Goal: Task Accomplishment & Management: Manage account settings

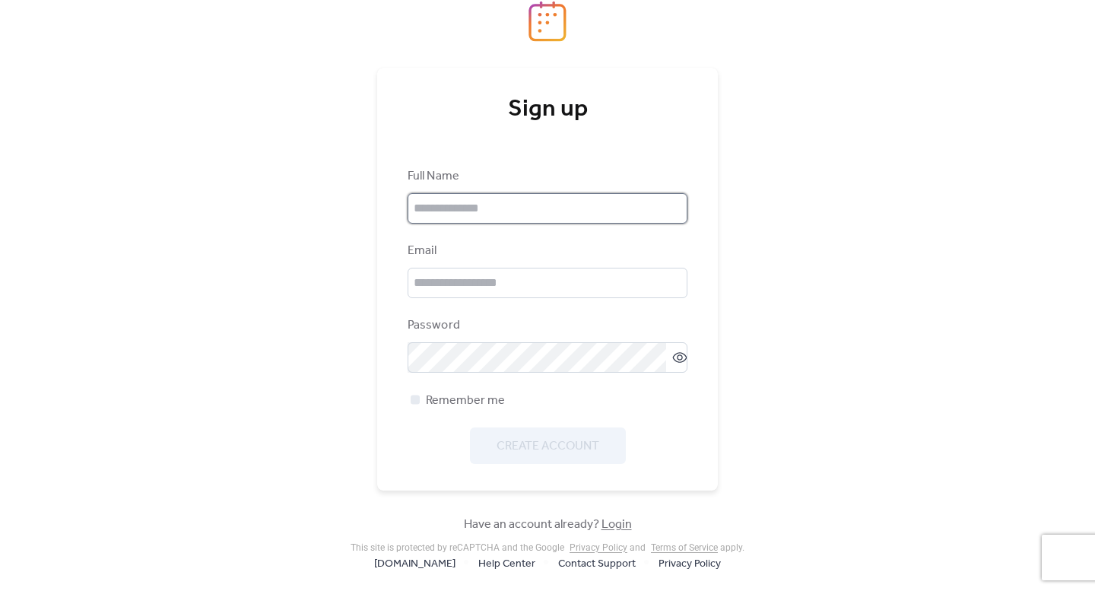
click at [503, 210] on input "text" at bounding box center [548, 208] width 280 height 30
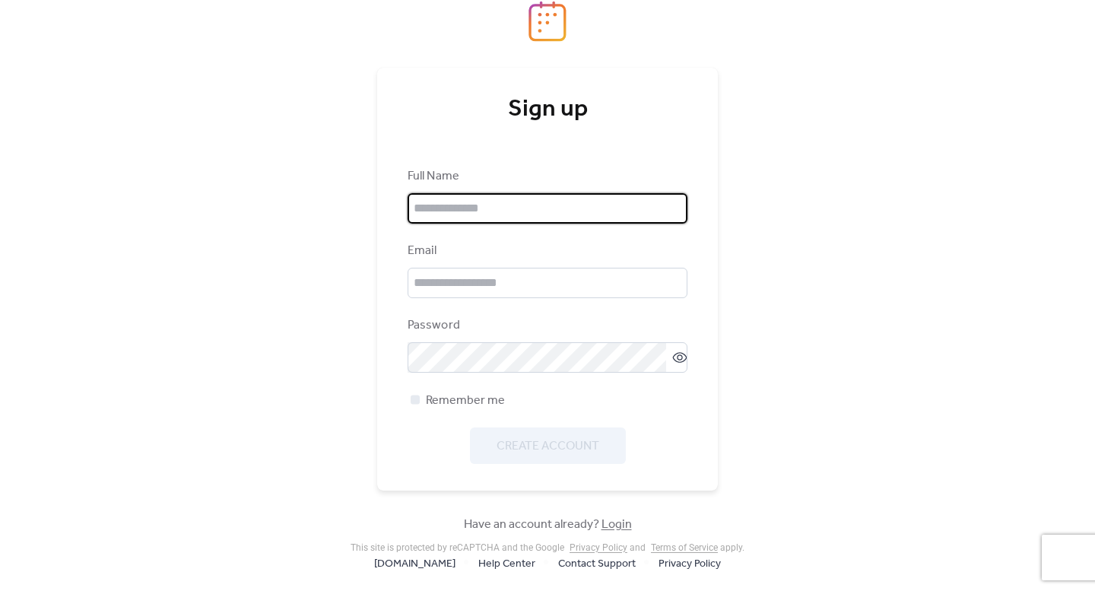
type input "****"
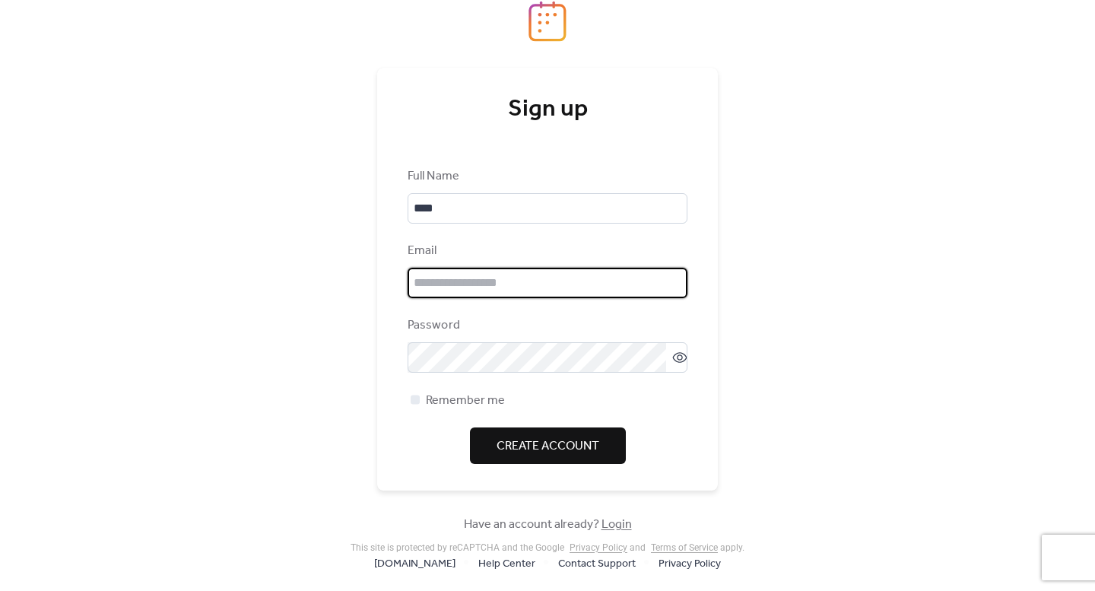
click at [482, 283] on input "email" at bounding box center [548, 283] width 280 height 30
type input "**********"
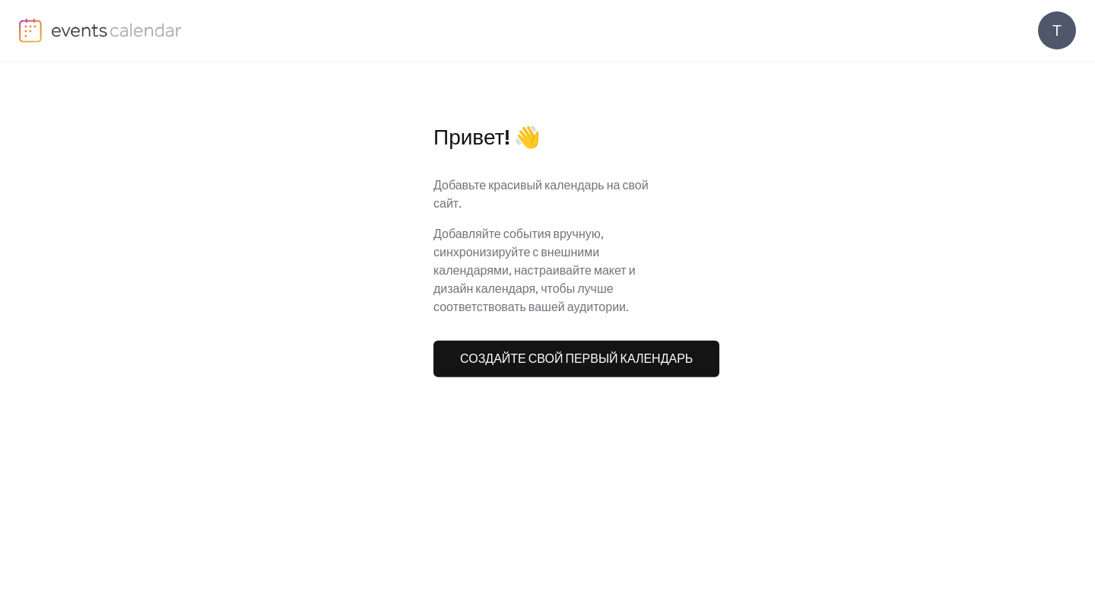
click at [663, 344] on button "Создайте свой первый календарь" at bounding box center [576, 358] width 286 height 37
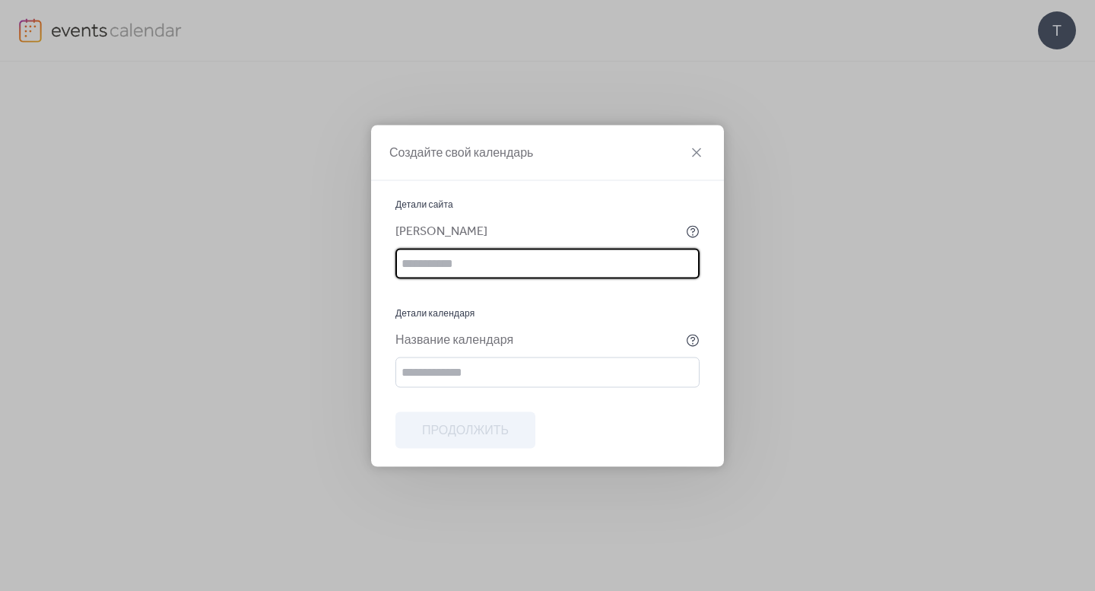
click at [604, 256] on input "text" at bounding box center [547, 263] width 304 height 30
click at [564, 378] on input "text" at bounding box center [547, 372] width 304 height 30
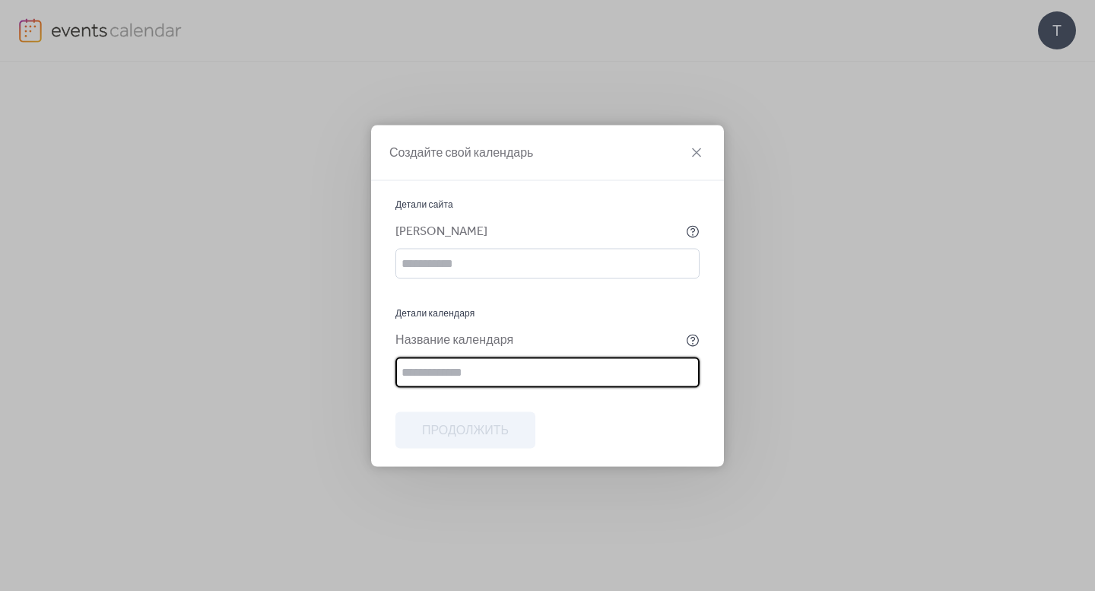
type input "****"
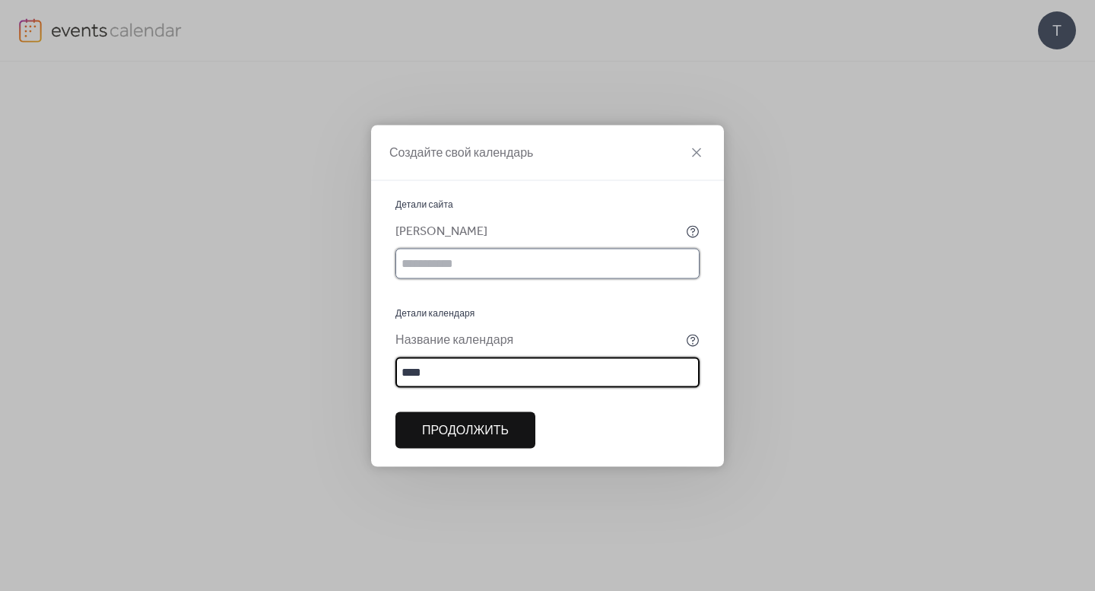
click at [497, 263] on input "text" at bounding box center [547, 263] width 304 height 30
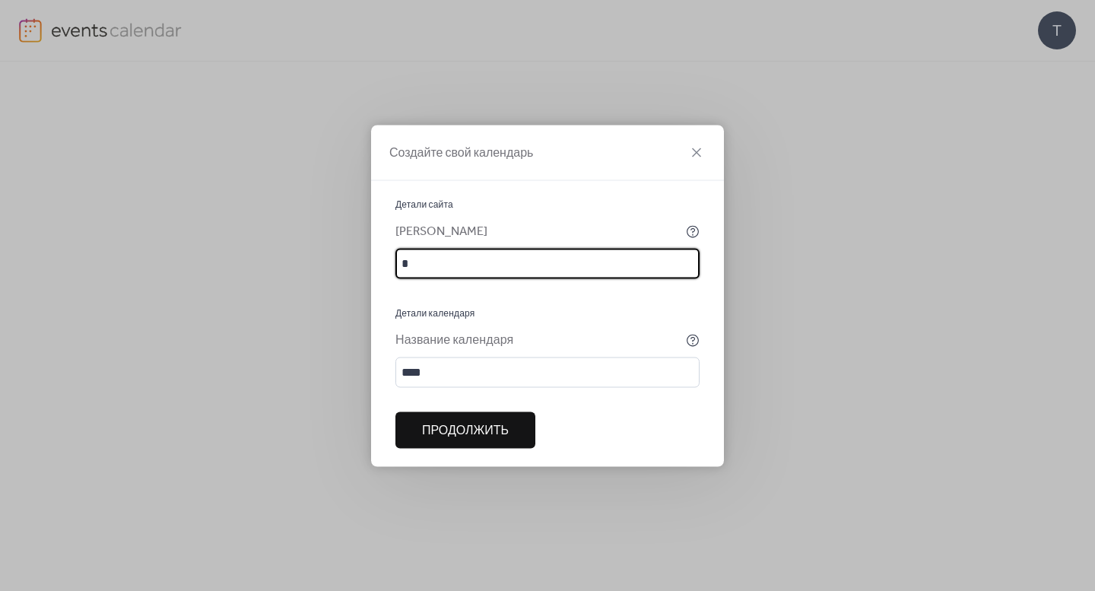
type input "*"
click at [491, 428] on span "Продолжить" at bounding box center [465, 430] width 87 height 18
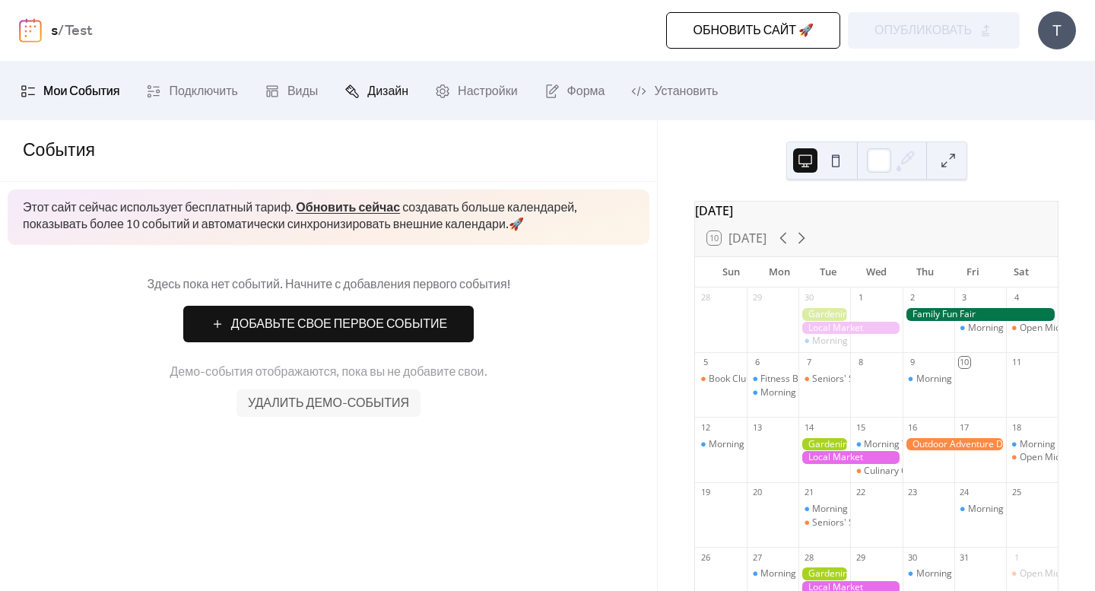
click at [397, 94] on span "Дизайн" at bounding box center [387, 92] width 41 height 24
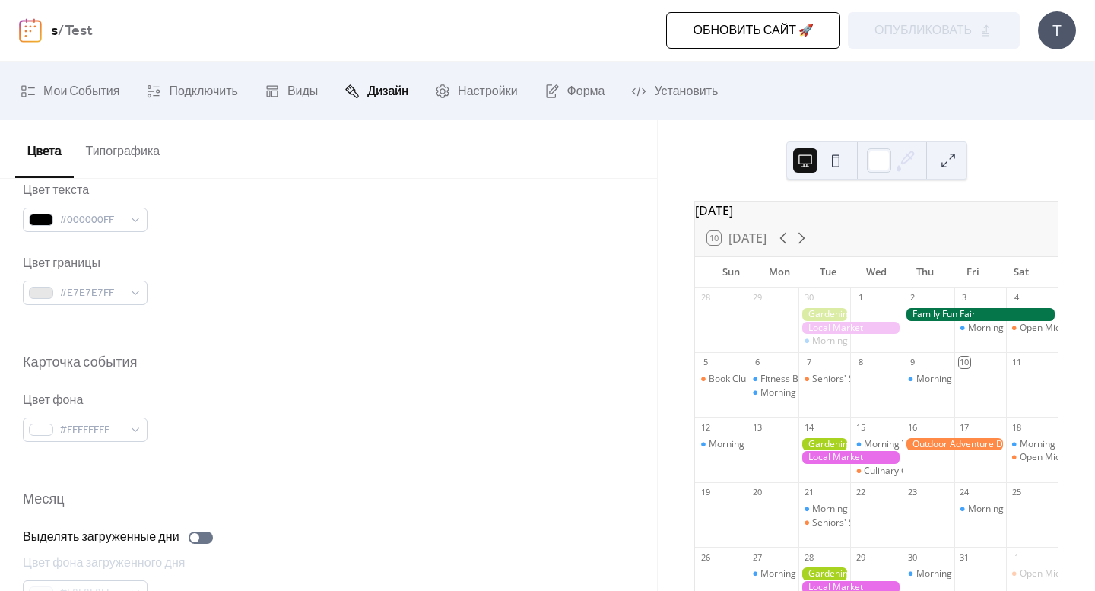
scroll to position [654, 0]
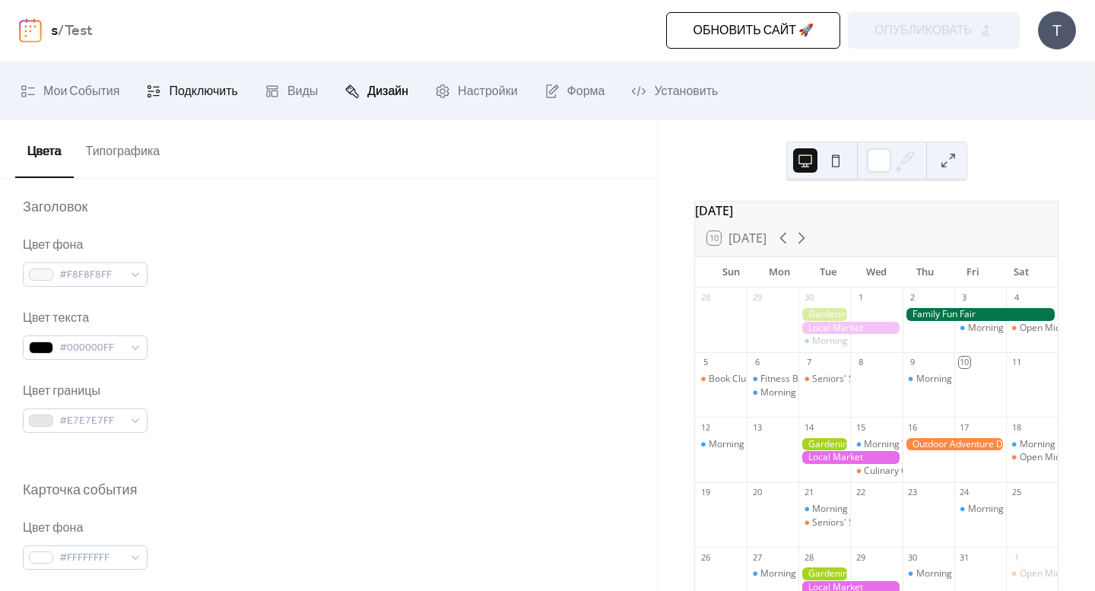
click at [164, 99] on link "Подключить" at bounding box center [192, 91] width 114 height 46
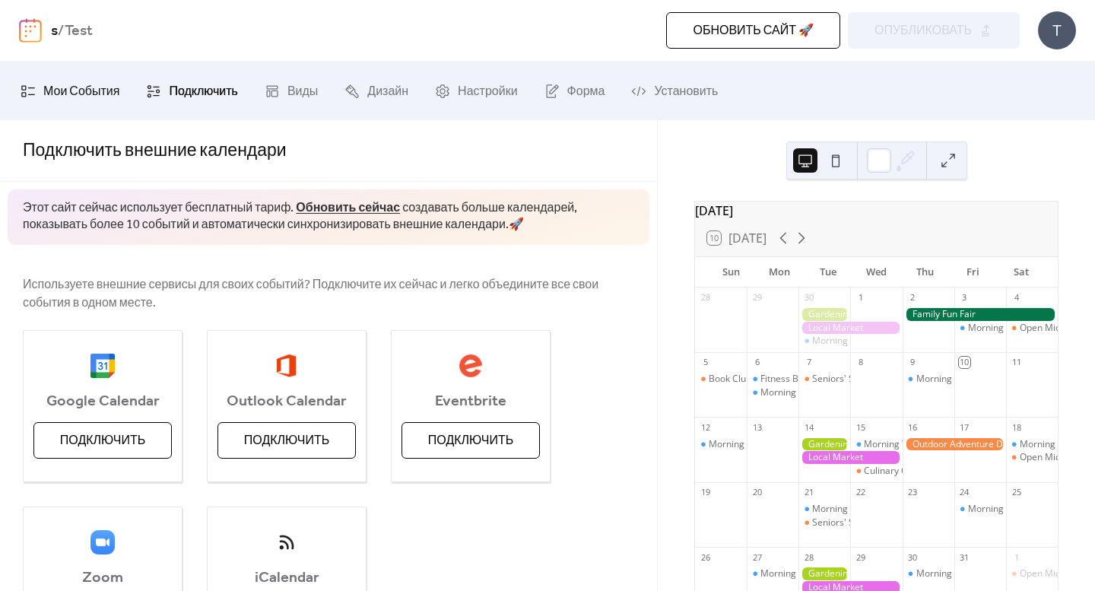
click at [108, 78] on link "Мои События" at bounding box center [70, 91] width 122 height 46
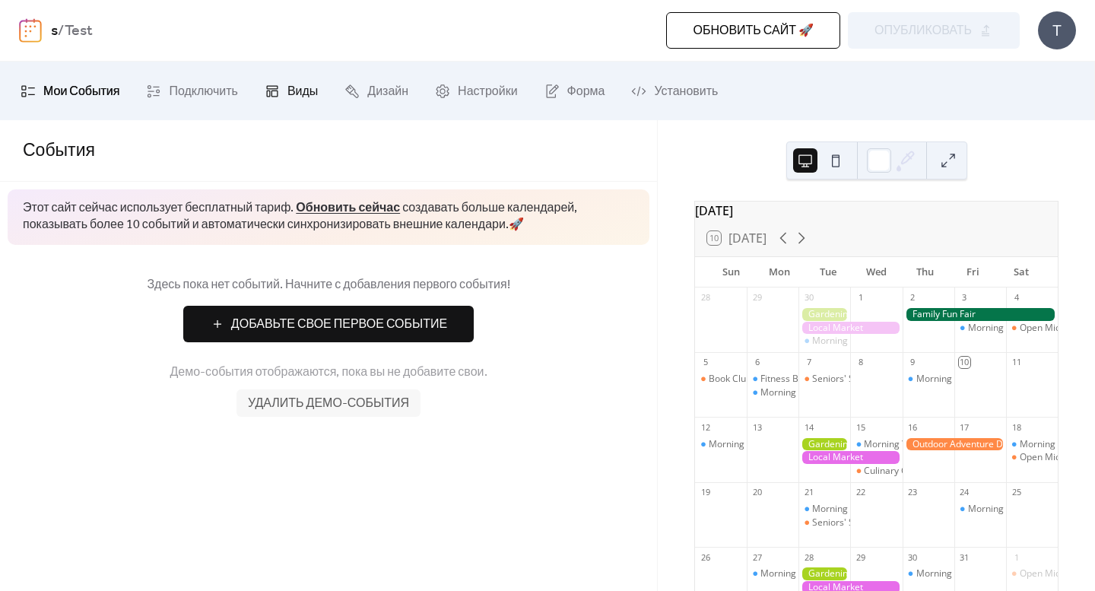
click at [300, 91] on span "Виды" at bounding box center [302, 92] width 30 height 24
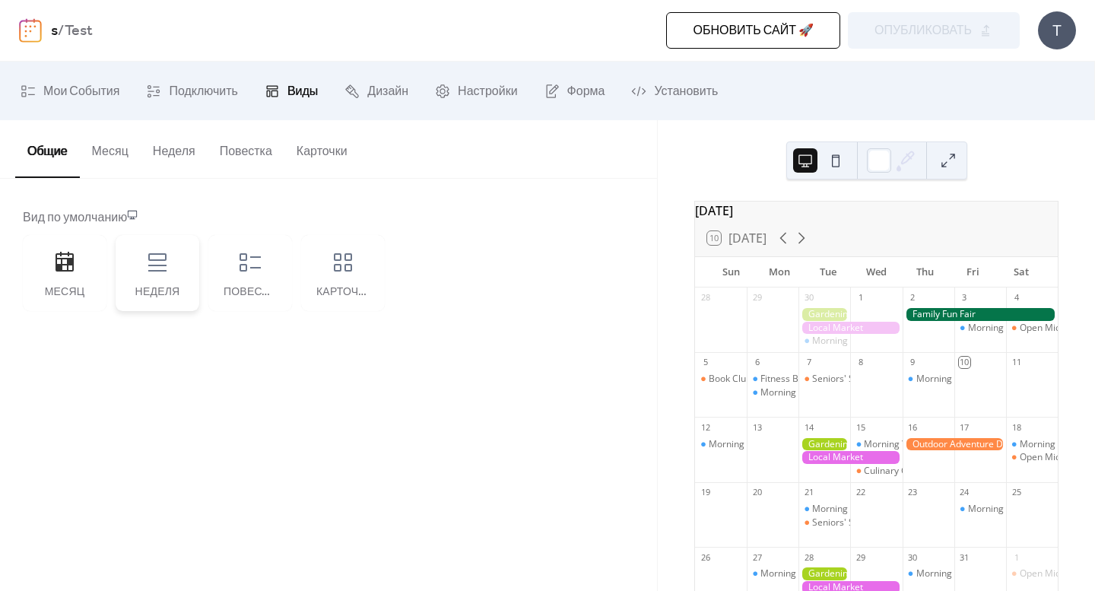
click at [180, 259] on div "Неделя" at bounding box center [158, 273] width 84 height 76
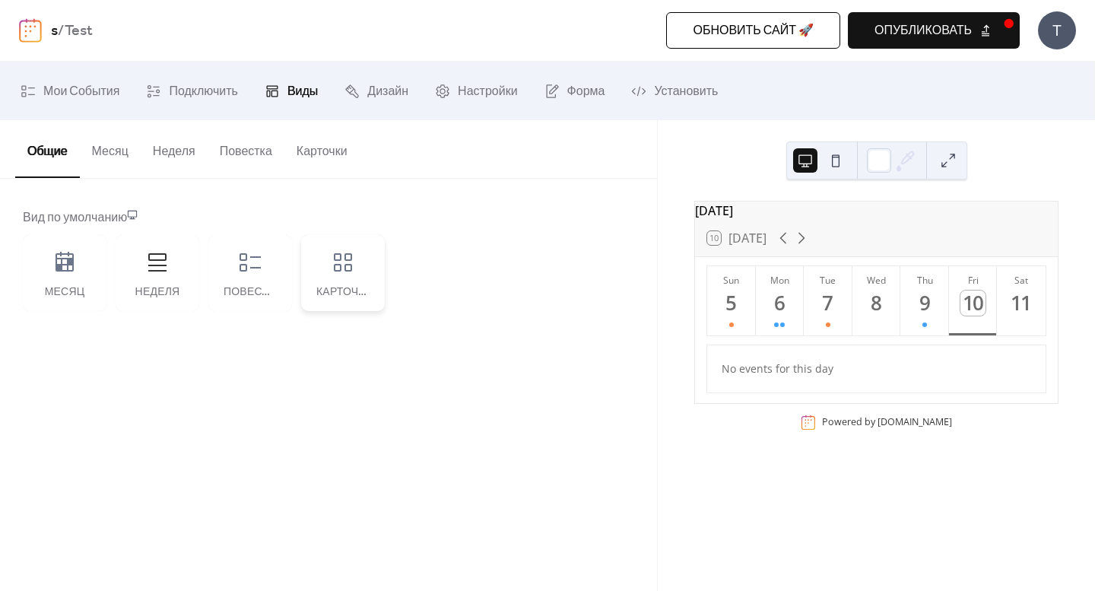
click at [336, 262] on icon at bounding box center [343, 262] width 24 height 24
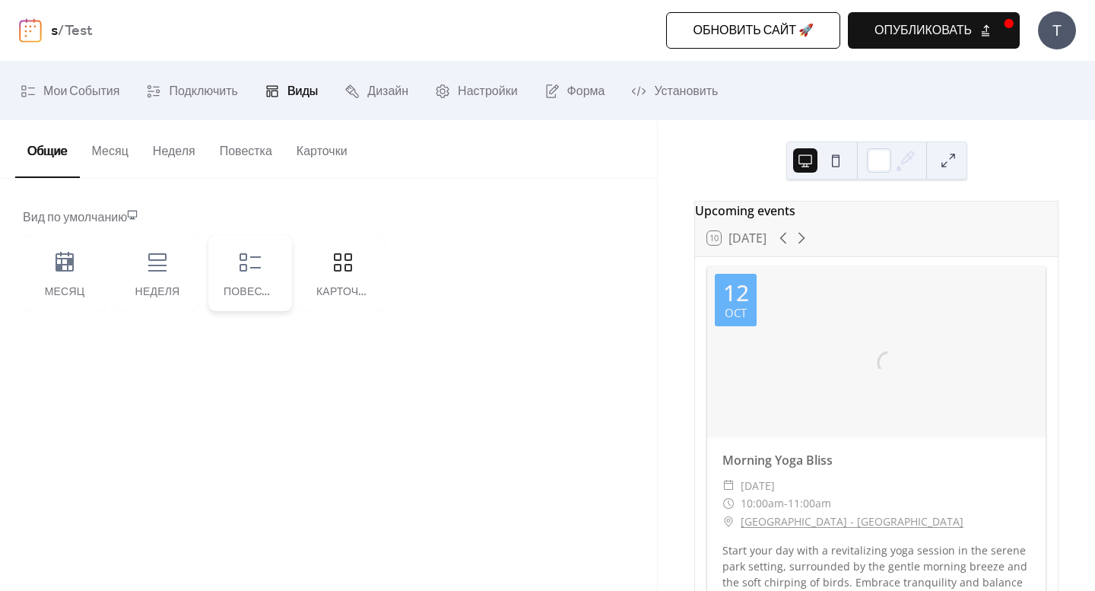
click at [240, 282] on div "Повестка" at bounding box center [250, 273] width 84 height 76
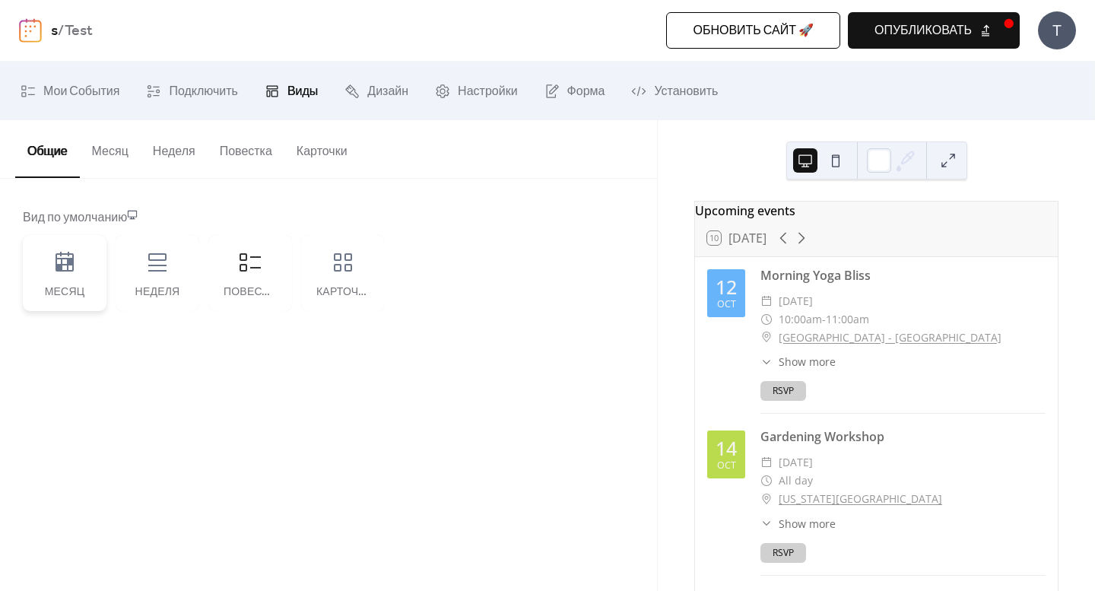
click at [84, 265] on div "Месяц" at bounding box center [65, 273] width 84 height 76
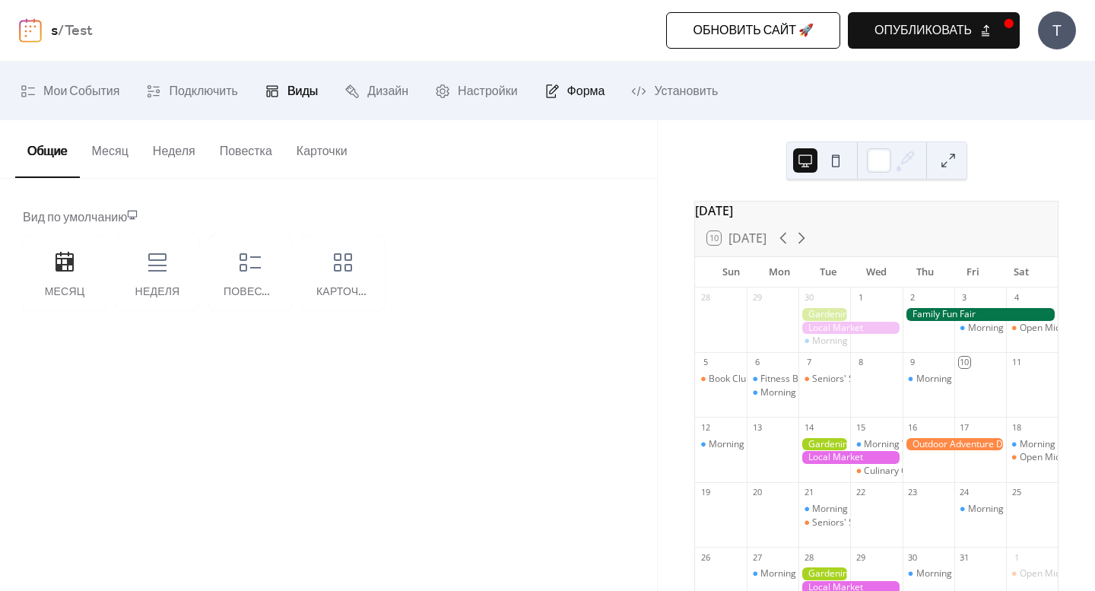
click at [569, 89] on link "Форма" at bounding box center [575, 91] width 84 height 46
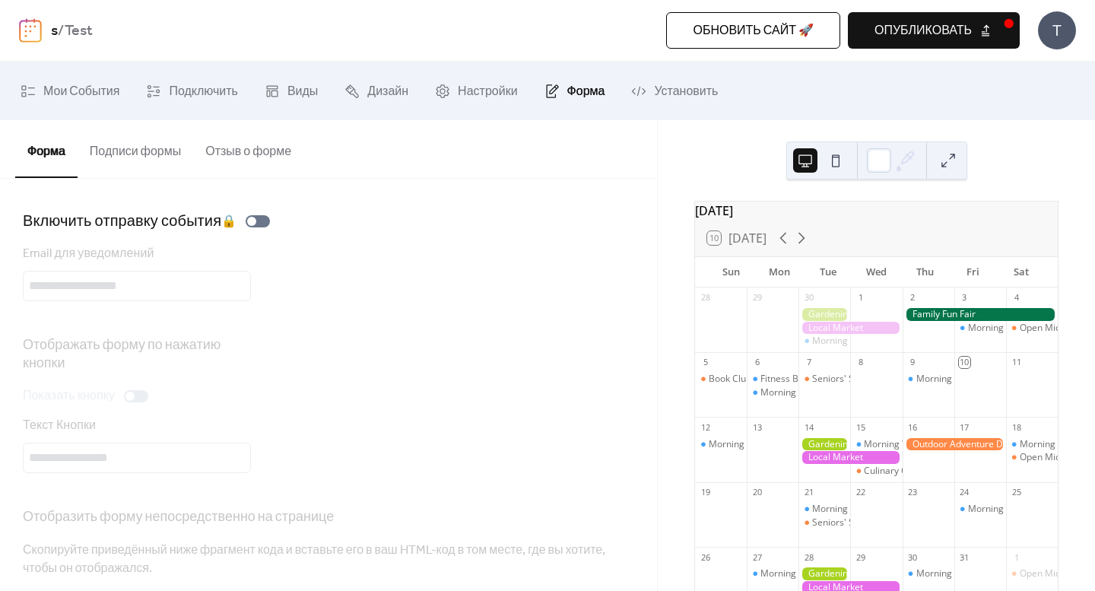
click at [569, 89] on link "Форма" at bounding box center [575, 91] width 84 height 46
click at [397, 272] on div "Email для уведомлений" at bounding box center [328, 273] width 611 height 56
click at [177, 153] on button "Подписи формы" at bounding box center [136, 148] width 116 height 56
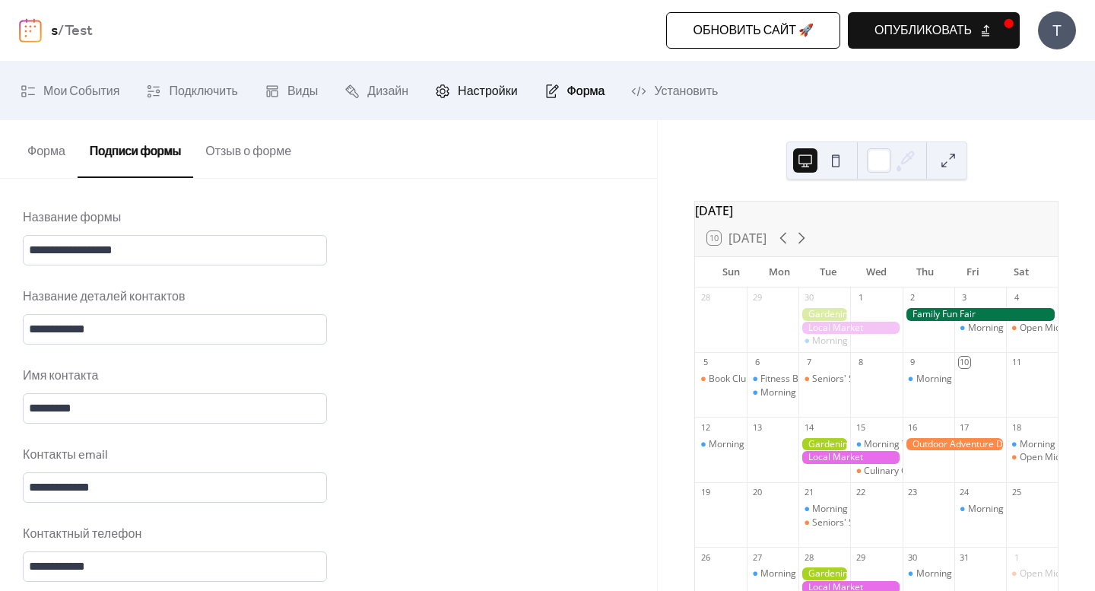
click at [487, 89] on span "Настройки" at bounding box center [487, 92] width 59 height 24
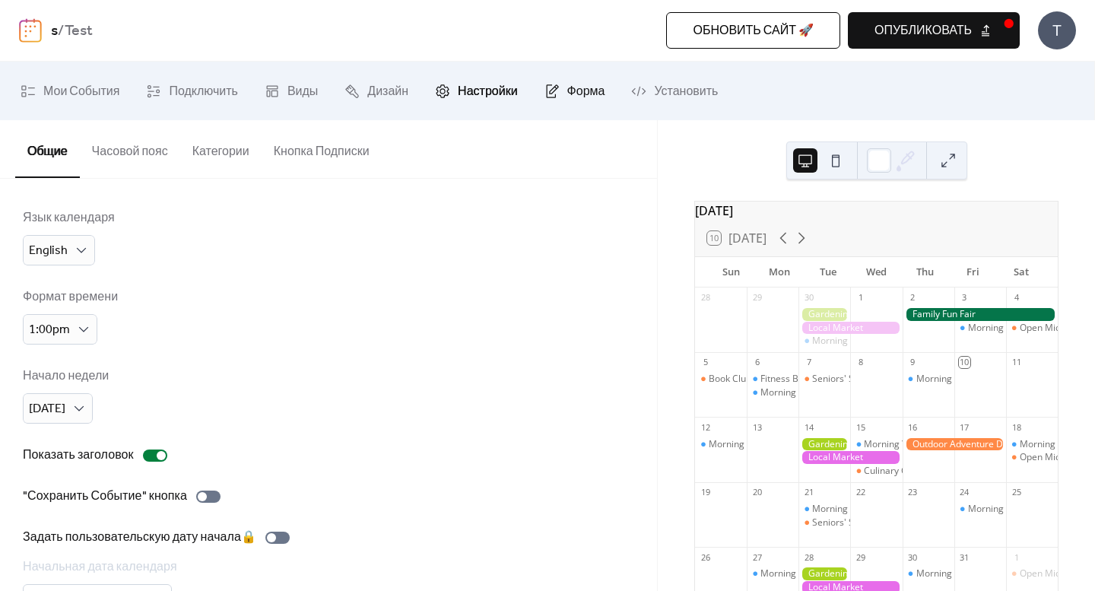
click at [567, 102] on link "Форма" at bounding box center [575, 91] width 84 height 46
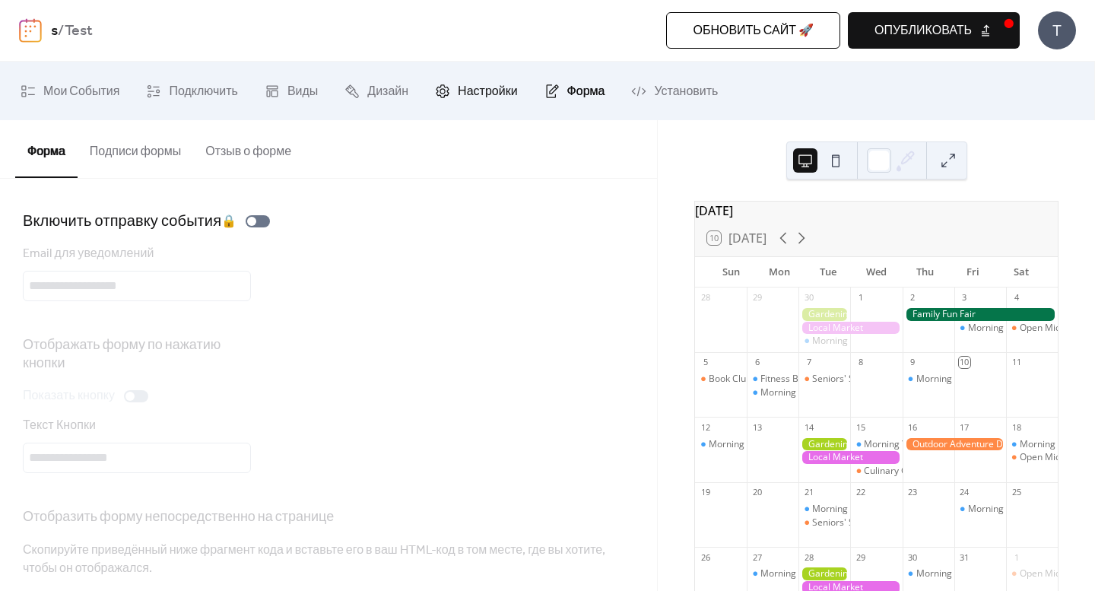
click at [484, 94] on span "Настройки" at bounding box center [487, 92] width 59 height 24
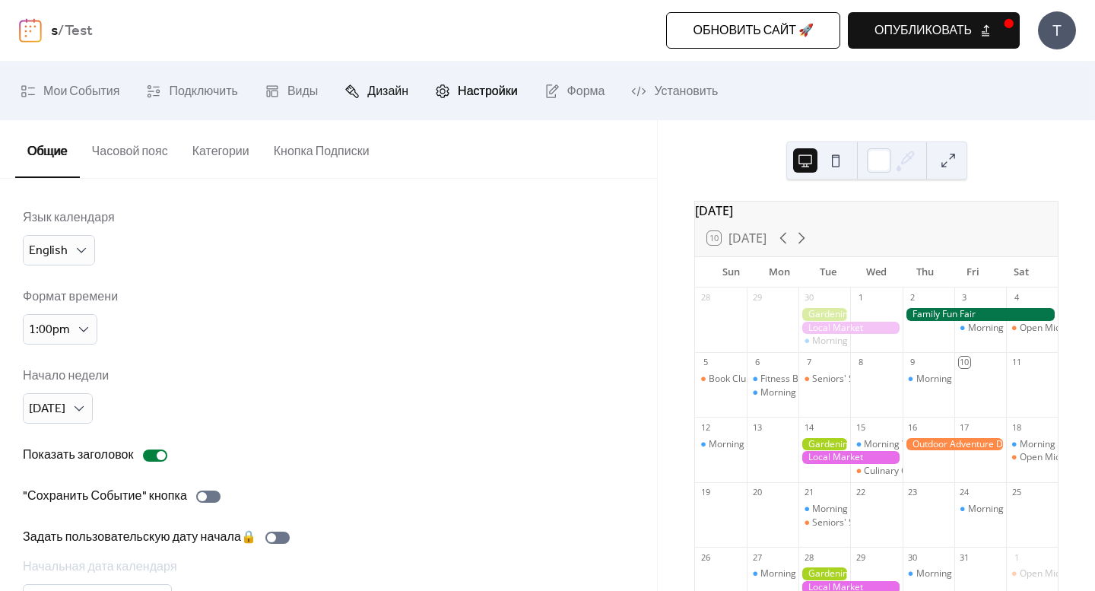
click at [390, 94] on span "Дизайн" at bounding box center [387, 92] width 41 height 24
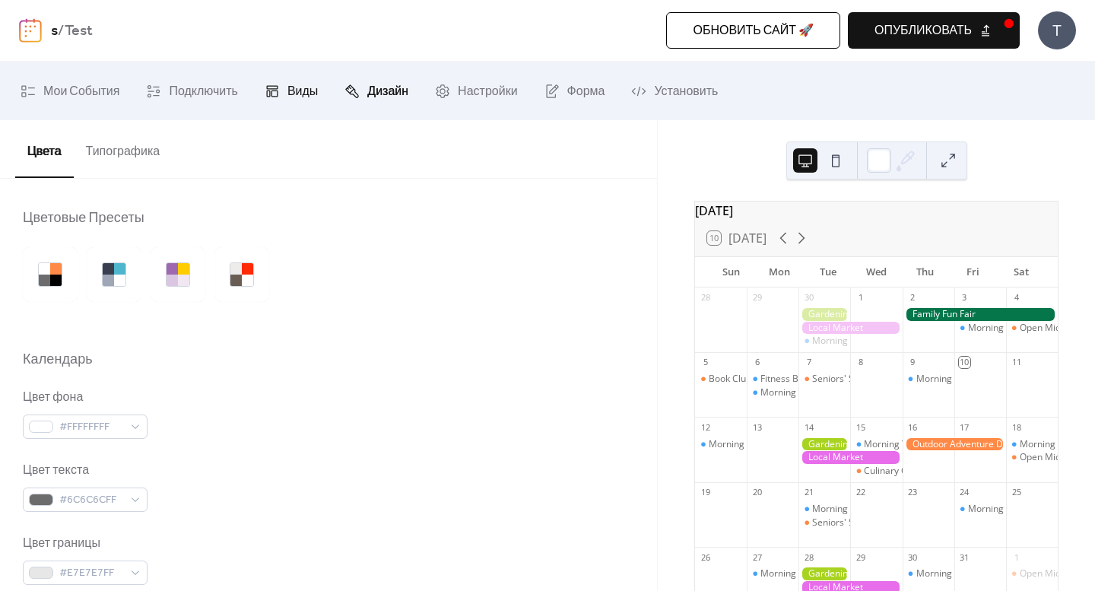
click at [318, 92] on span "Виды" at bounding box center [302, 92] width 30 height 24
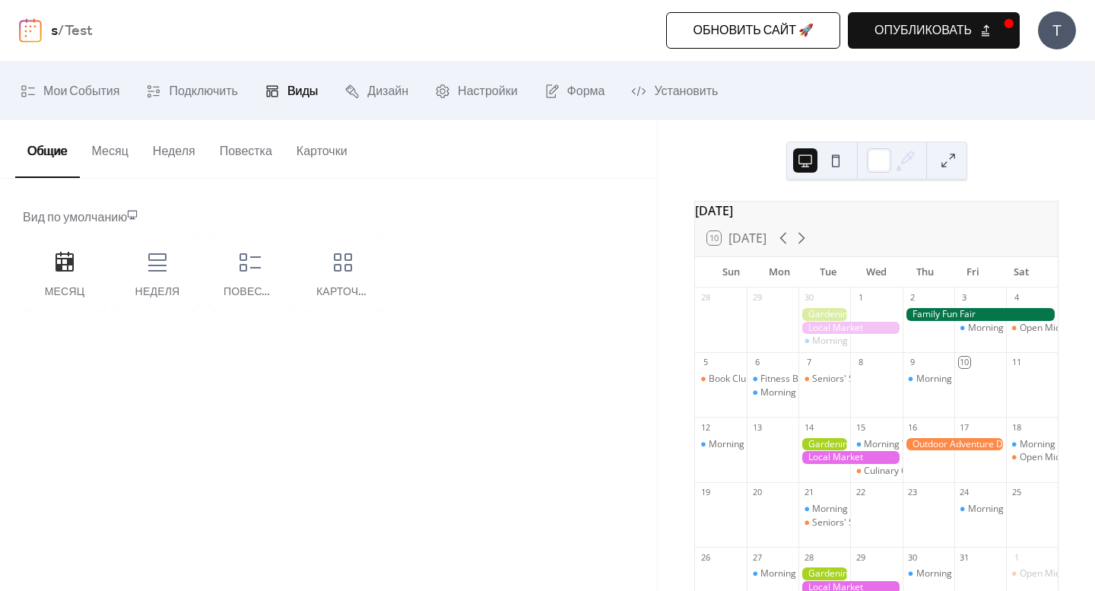
click at [129, 153] on button "Месяц" at bounding box center [110, 148] width 61 height 56
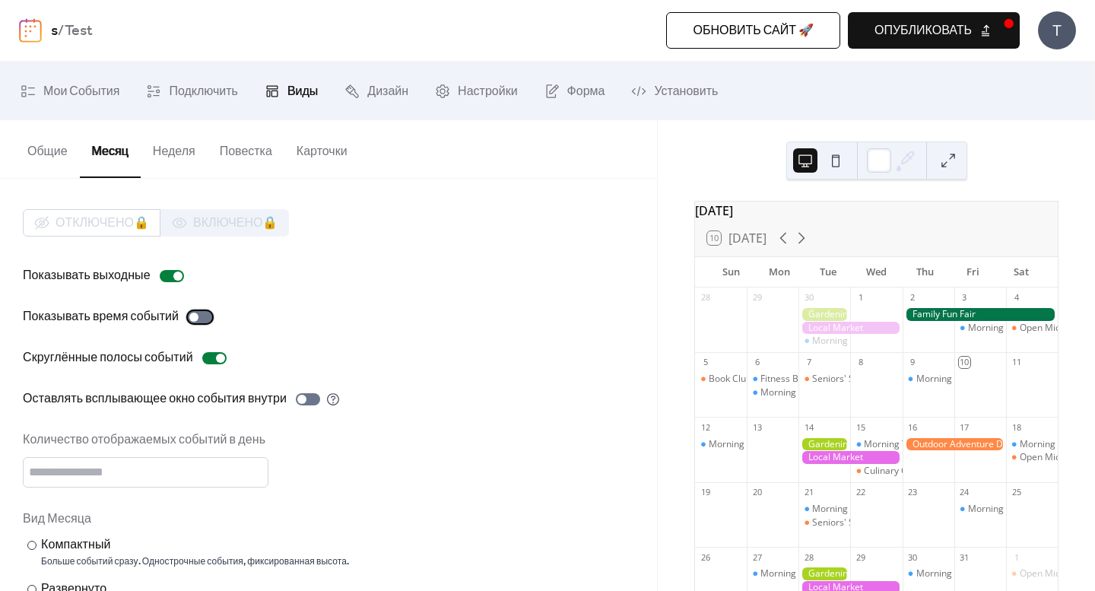
click at [208, 324] on label "Показывать время событий" at bounding box center [120, 317] width 195 height 18
click at [217, 357] on div at bounding box center [214, 358] width 24 height 12
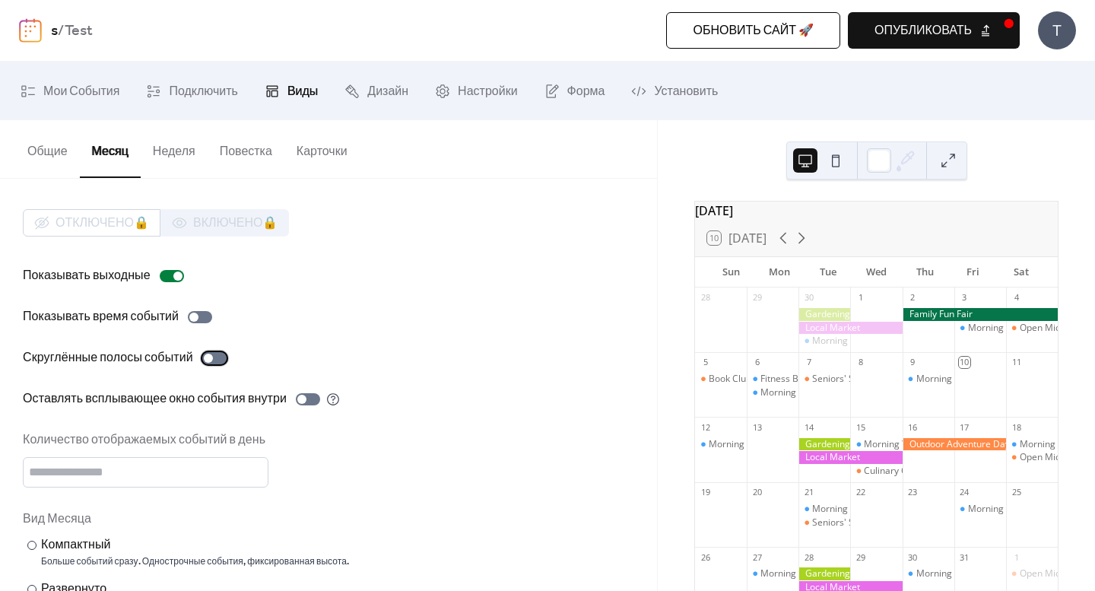
click at [217, 357] on div at bounding box center [214, 358] width 24 height 12
click at [306, 397] on div at bounding box center [301, 399] width 9 height 9
click at [311, 397] on div at bounding box center [308, 399] width 24 height 12
type input "*"
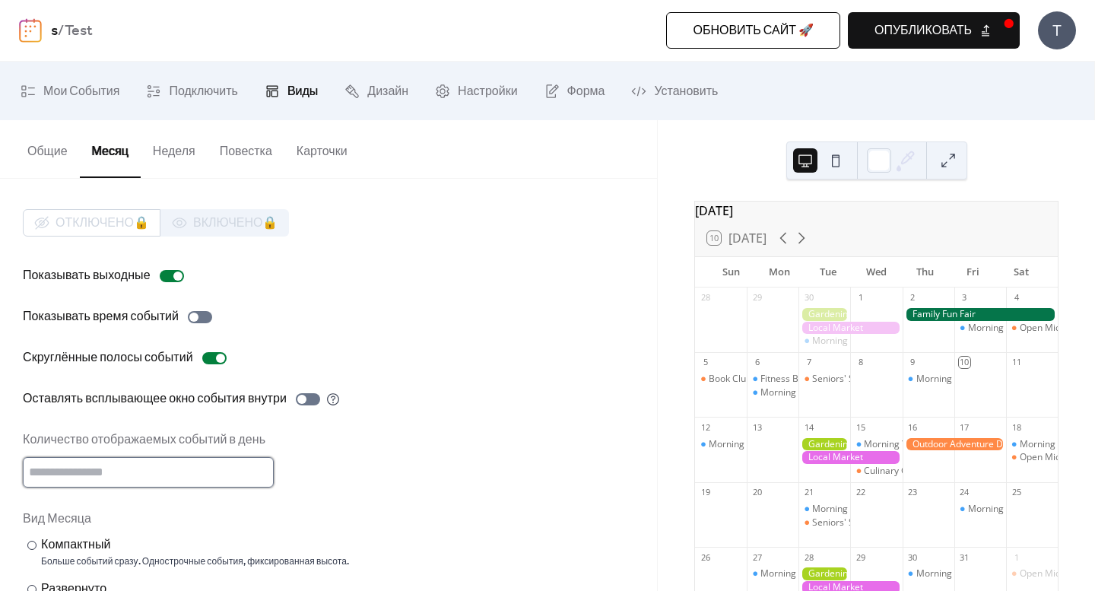
click at [259, 478] on input "*" at bounding box center [148, 472] width 251 height 30
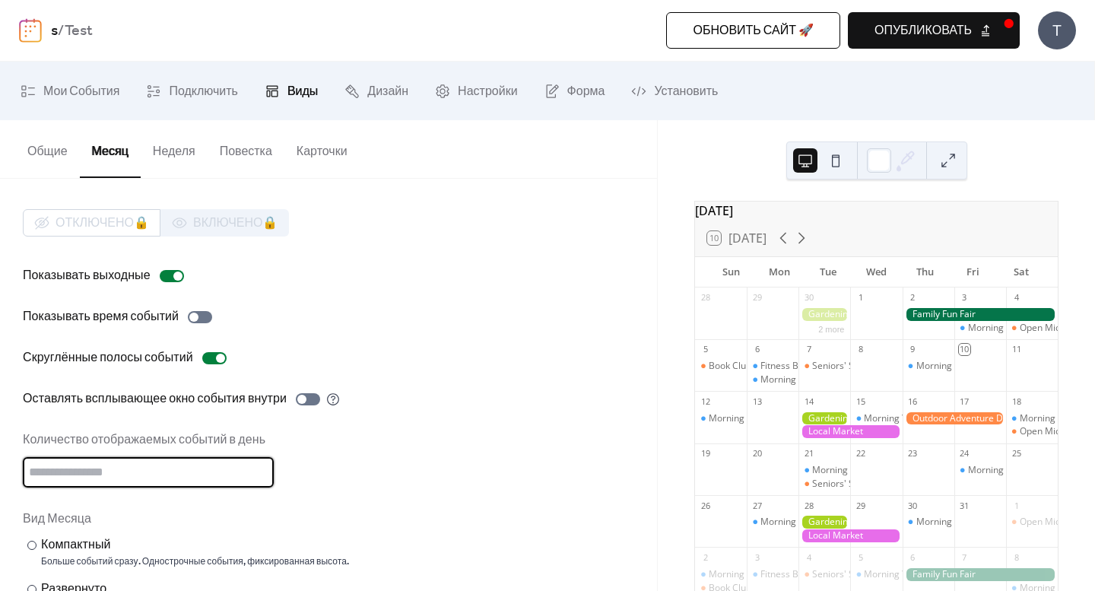
scroll to position [2, 0]
click at [348, 467] on div "Количество отображаемых событий в день *" at bounding box center [328, 459] width 611 height 56
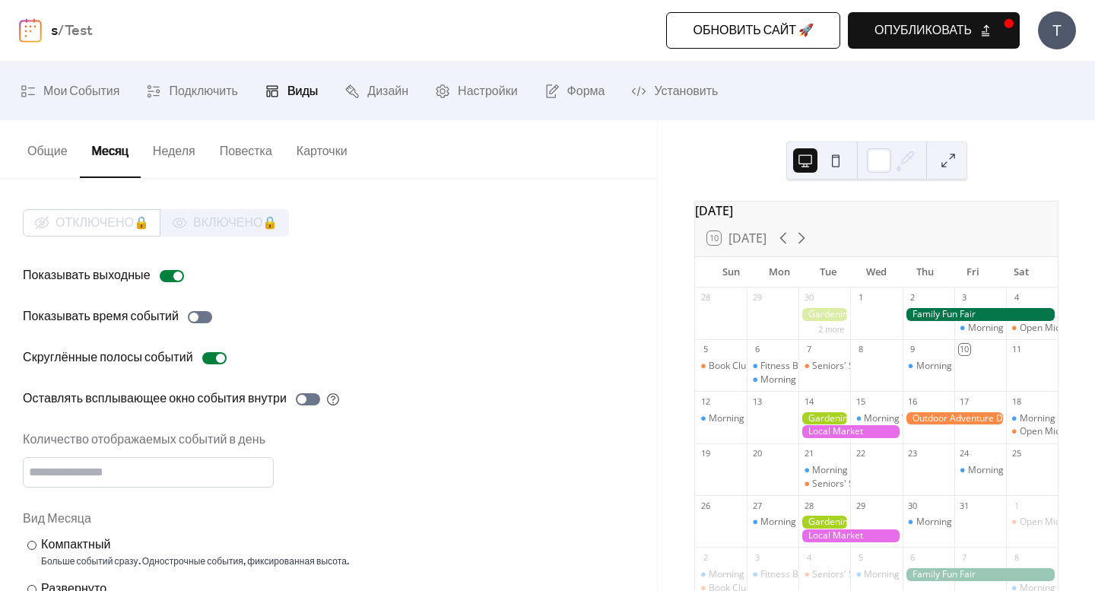
scroll to position [51, 0]
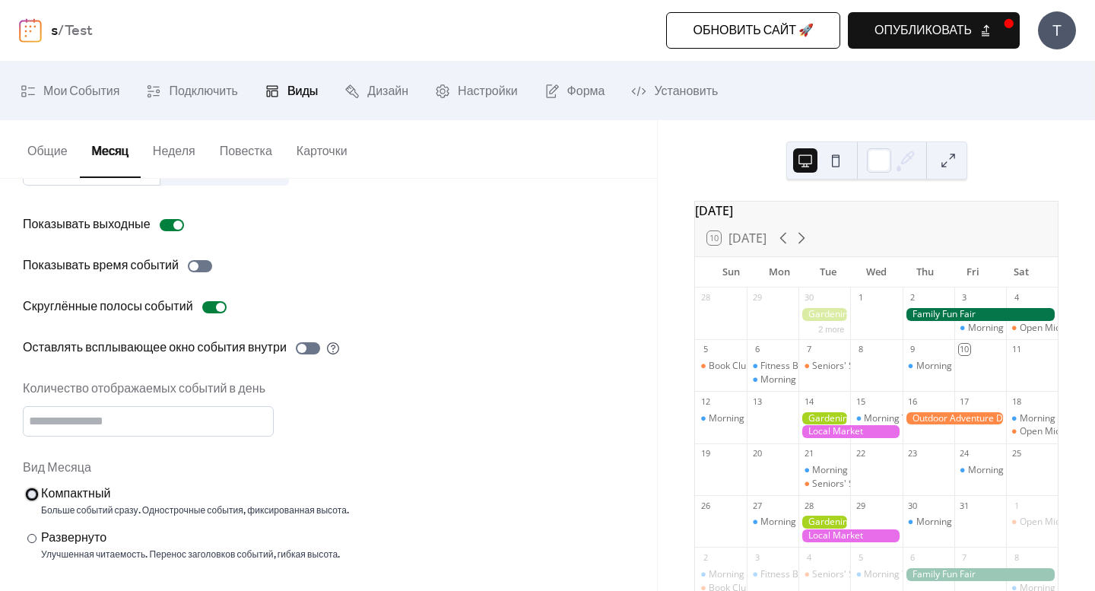
click at [115, 491] on div "Компактный" at bounding box center [193, 494] width 305 height 18
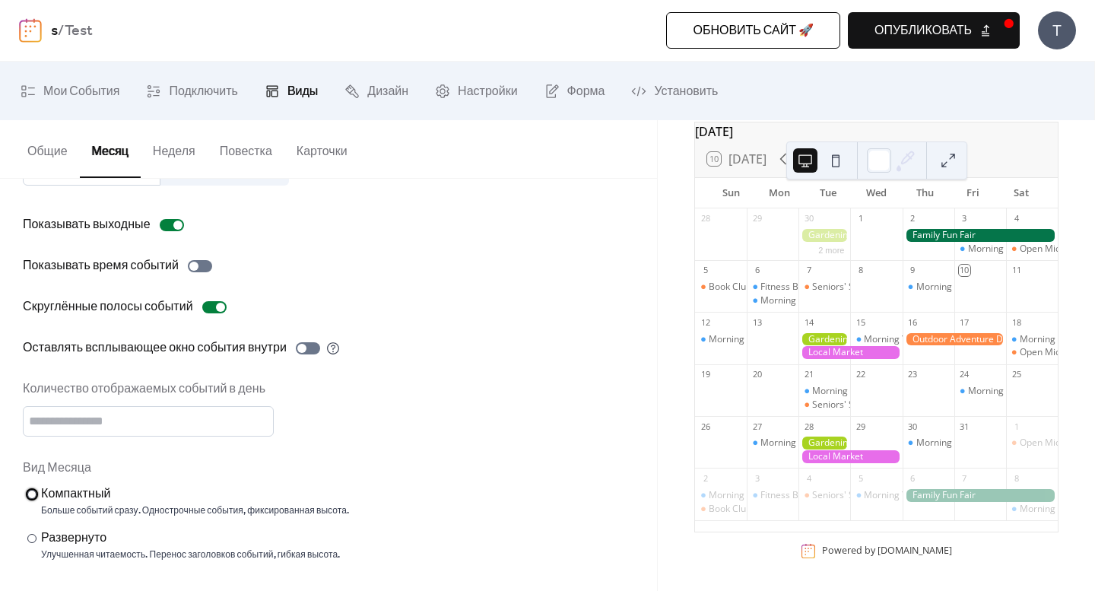
scroll to position [0, 0]
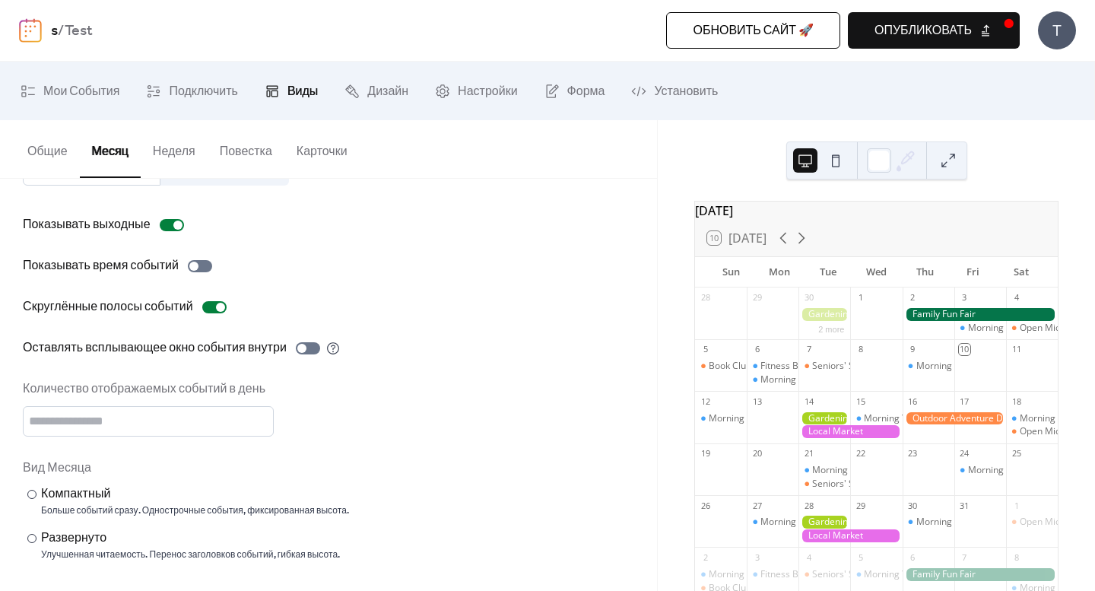
click at [830, 164] on button at bounding box center [836, 160] width 24 height 24
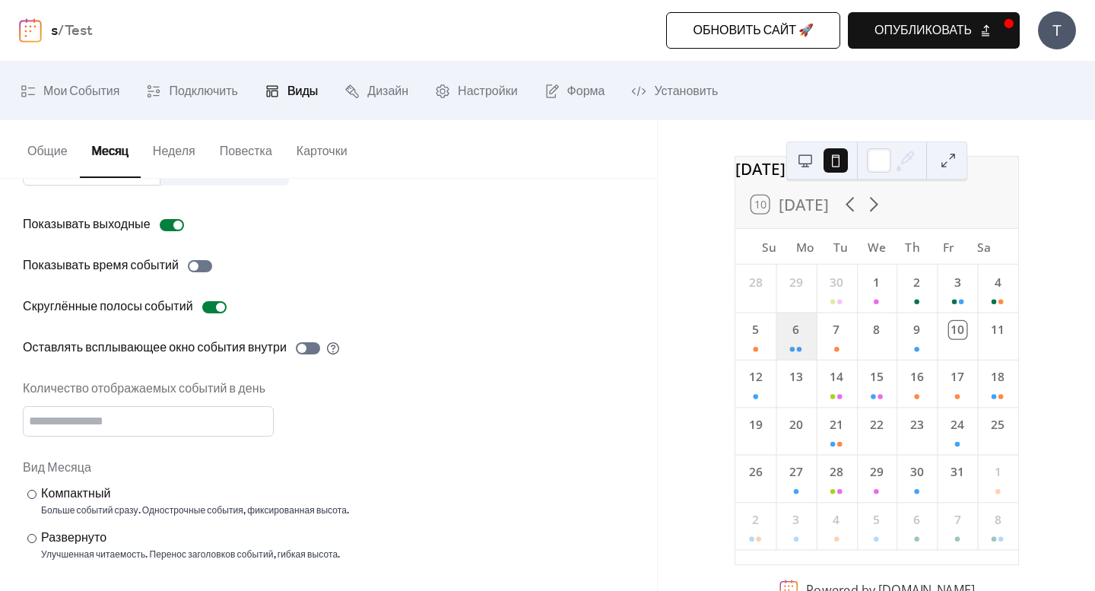
scroll to position [75, 0]
